Goal: Task Accomplishment & Management: Use online tool/utility

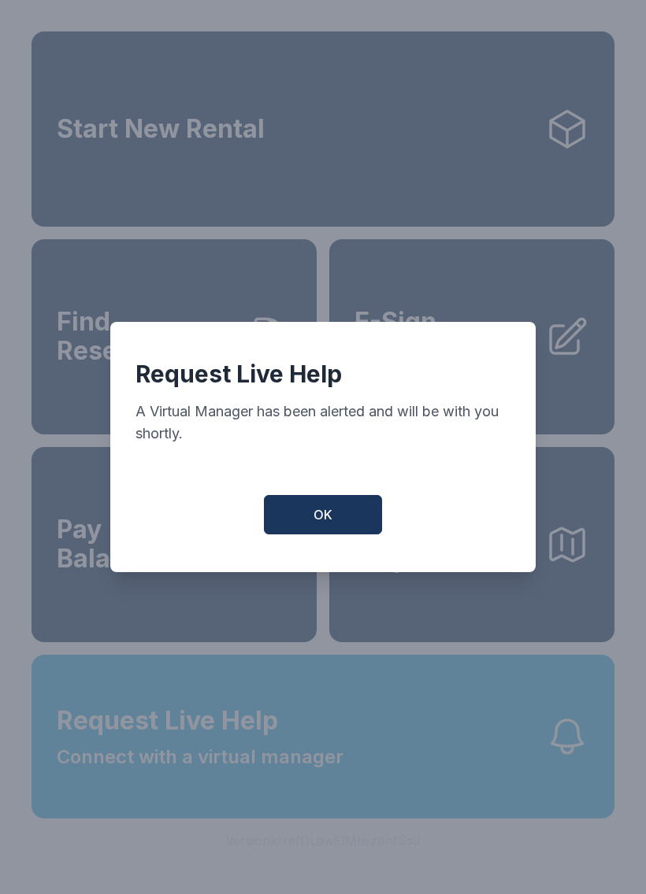
click at [332, 515] on button "OK" at bounding box center [323, 514] width 118 height 39
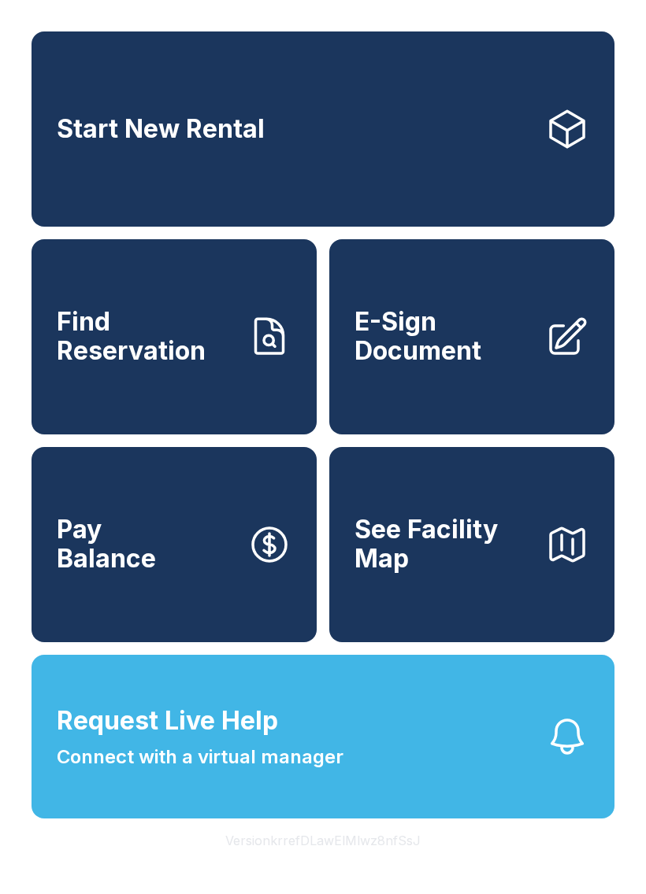
click at [469, 351] on span "E-Sign Document" at bounding box center [443, 336] width 178 height 57
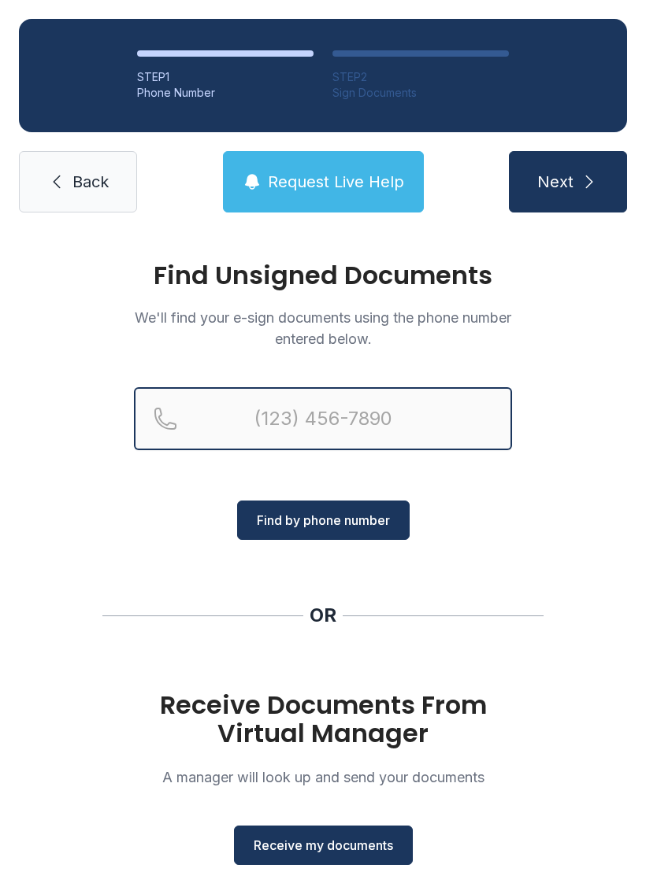
click at [294, 401] on input "Reservation phone number" at bounding box center [323, 418] width 378 height 63
type input "[PHONE_NUMBER]"
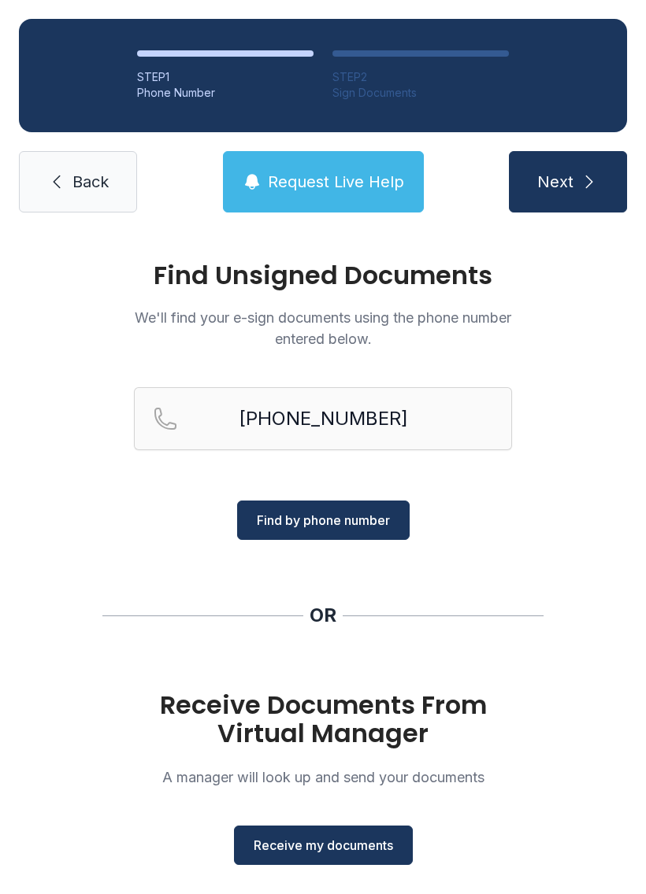
click at [376, 521] on span "Find by phone number" at bounding box center [323, 520] width 133 height 19
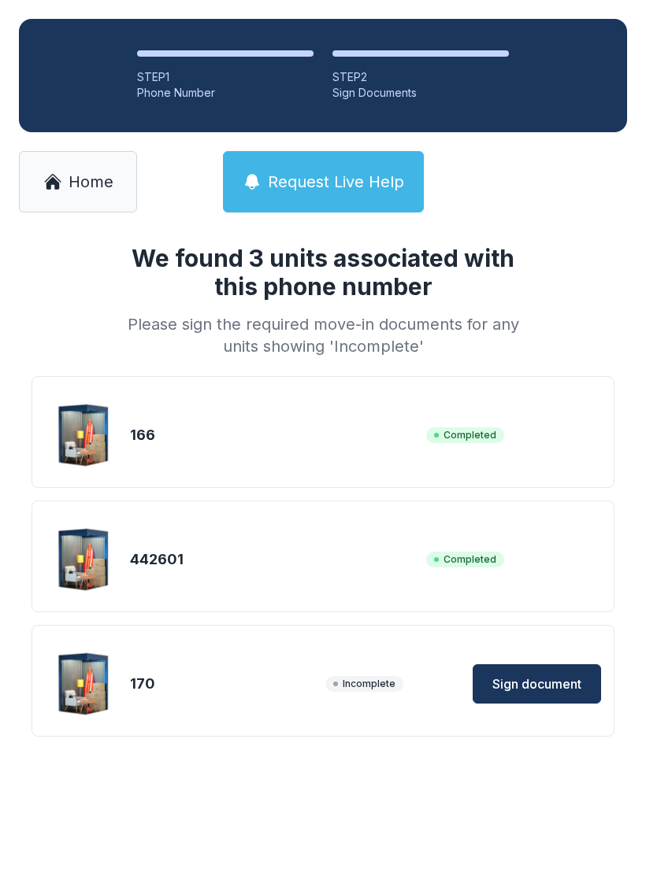
click at [563, 687] on span "Sign document" at bounding box center [536, 684] width 89 height 19
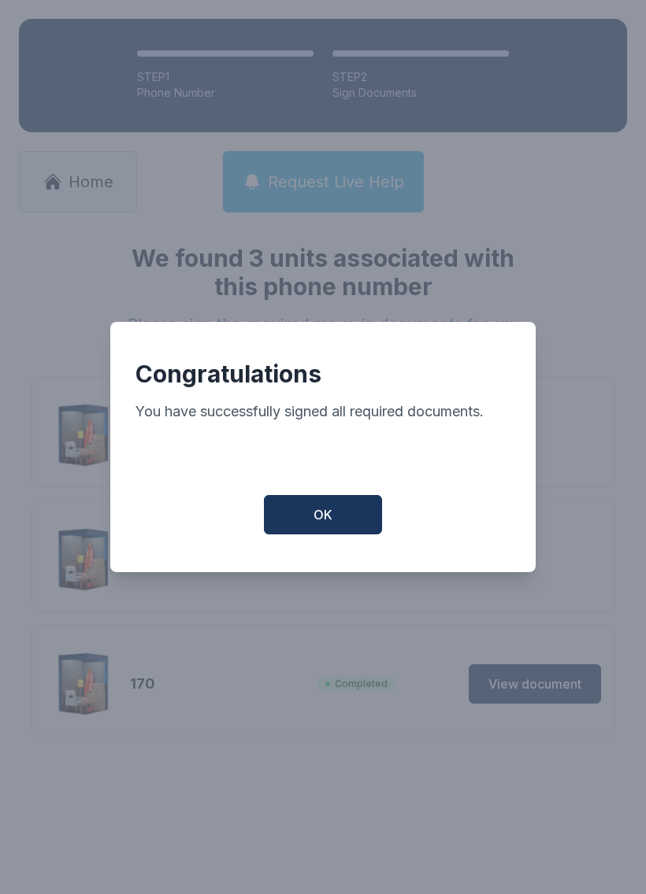
click at [333, 526] on button "OK" at bounding box center [323, 514] width 118 height 39
